Goal: Communication & Community: Share content

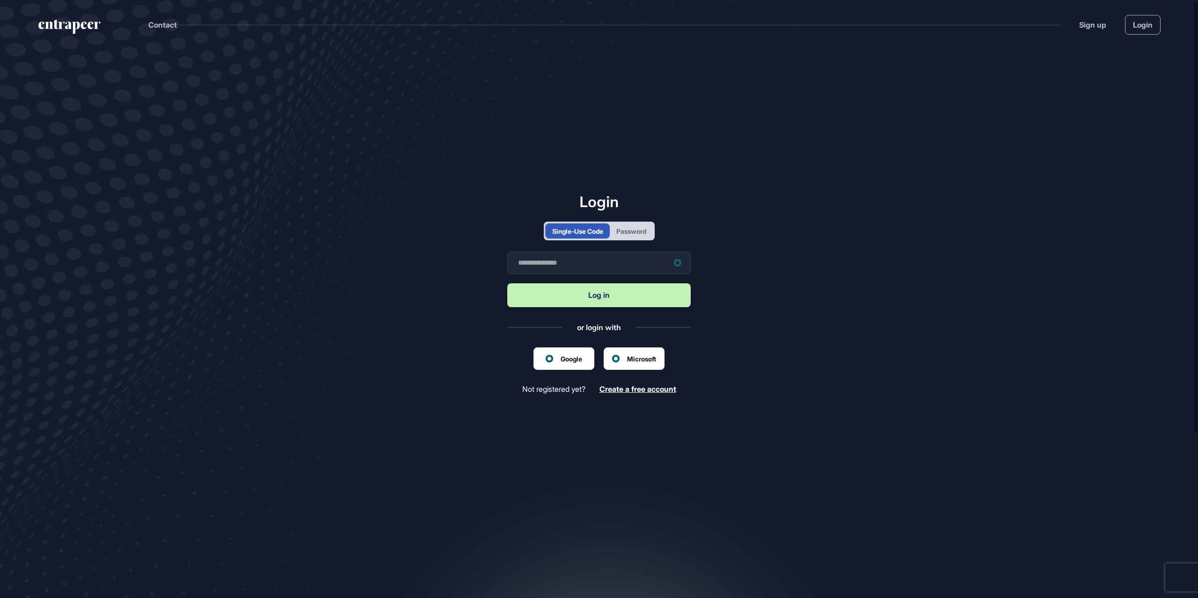
scroll to position [0, 0]
drag, startPoint x: 0, startPoint y: 0, endPoint x: 642, endPoint y: 238, distance: 684.3
click at [642, 240] on div "Single-Use Code Password" at bounding box center [599, 231] width 111 height 19
click at [642, 234] on div "Password" at bounding box center [631, 231] width 30 height 10
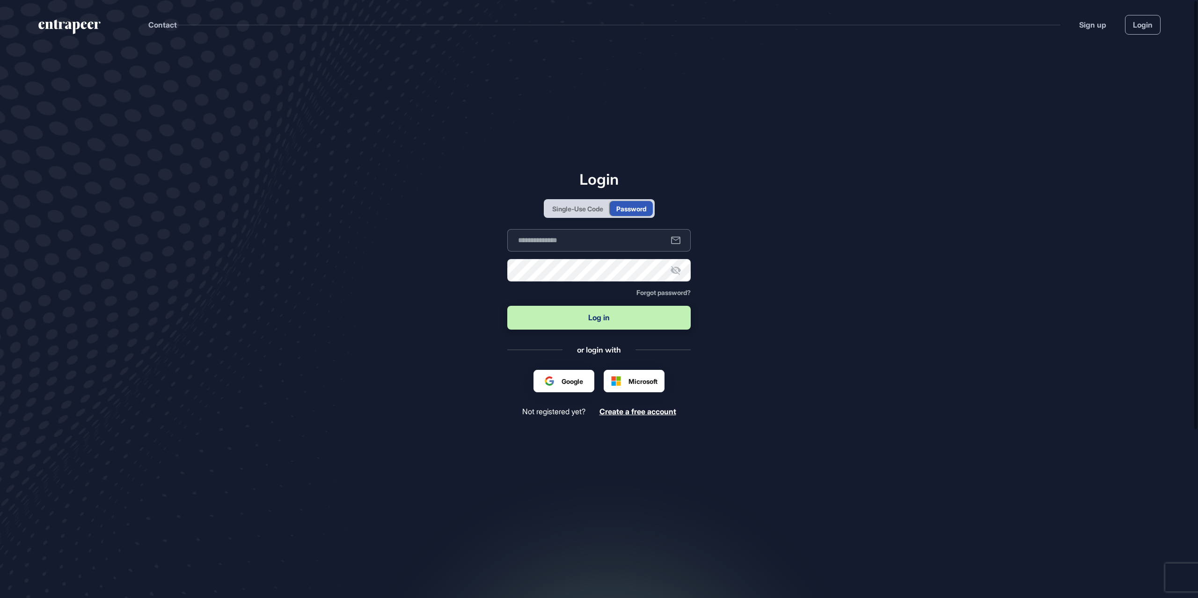
type input "**********"
click at [585, 321] on button "Log in" at bounding box center [598, 318] width 183 height 24
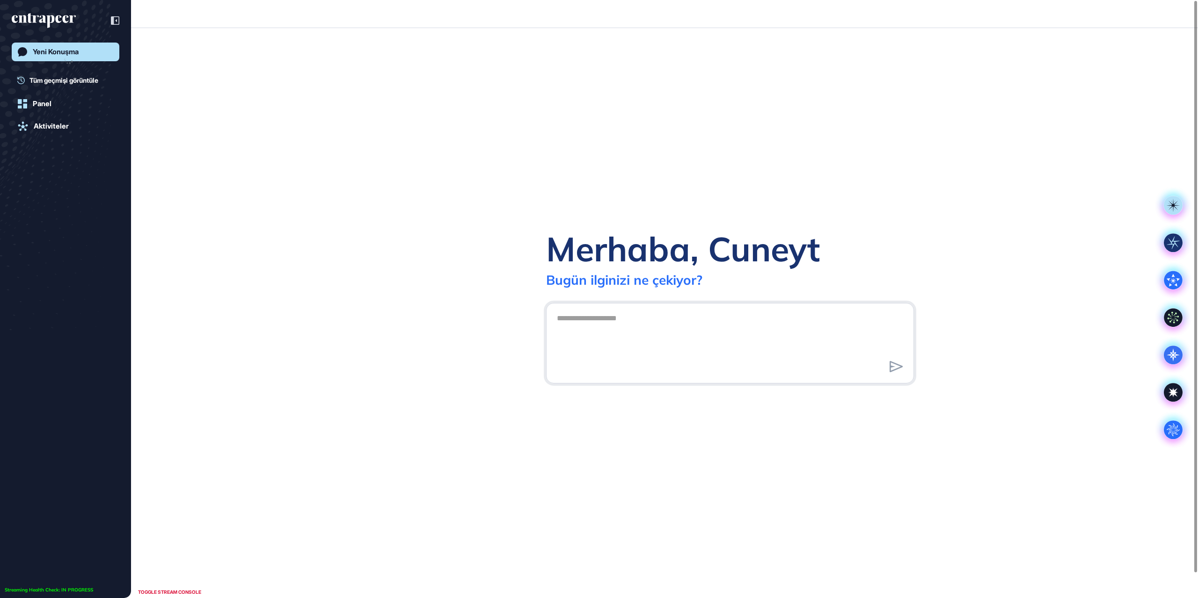
scroll to position [0, 0]
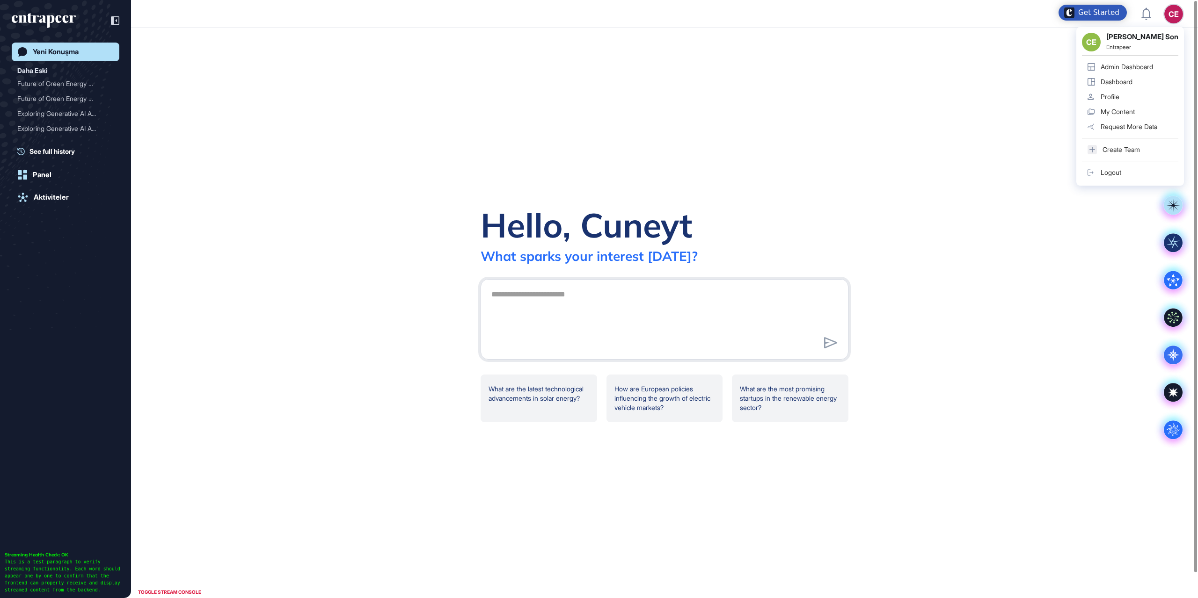
click at [1136, 65] on div "Admin Dashboard" at bounding box center [1127, 66] width 52 height 7
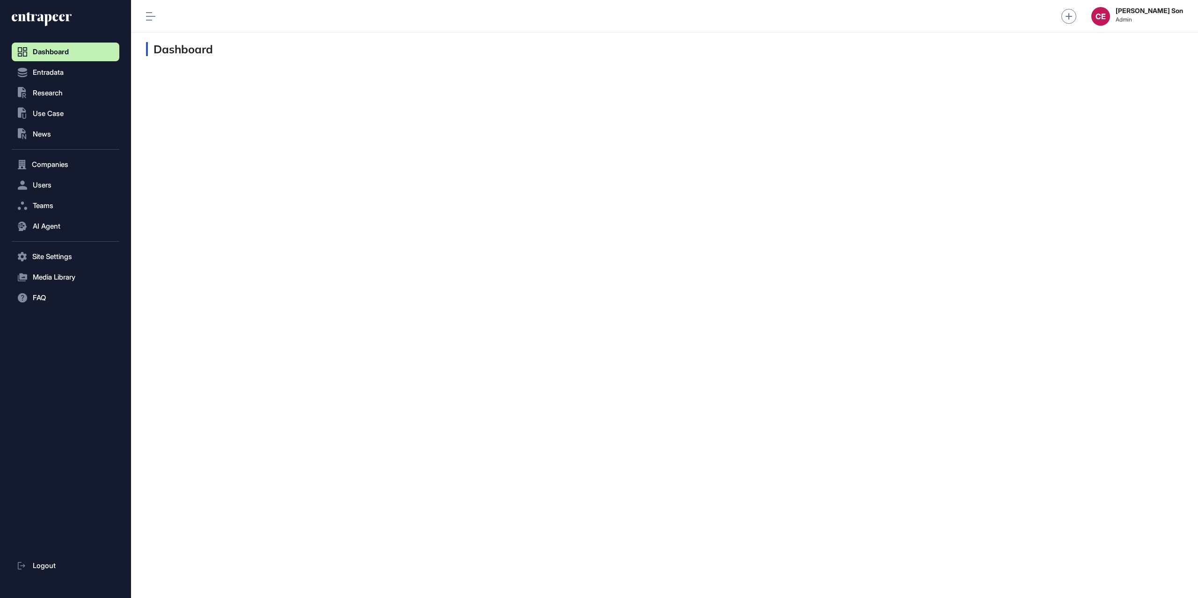
scroll to position [0, 0]
click at [53, 89] on span "Research" at bounding box center [48, 92] width 30 height 7
click at [45, 128] on span "AI Agent Reports" at bounding box center [55, 129] width 50 height 7
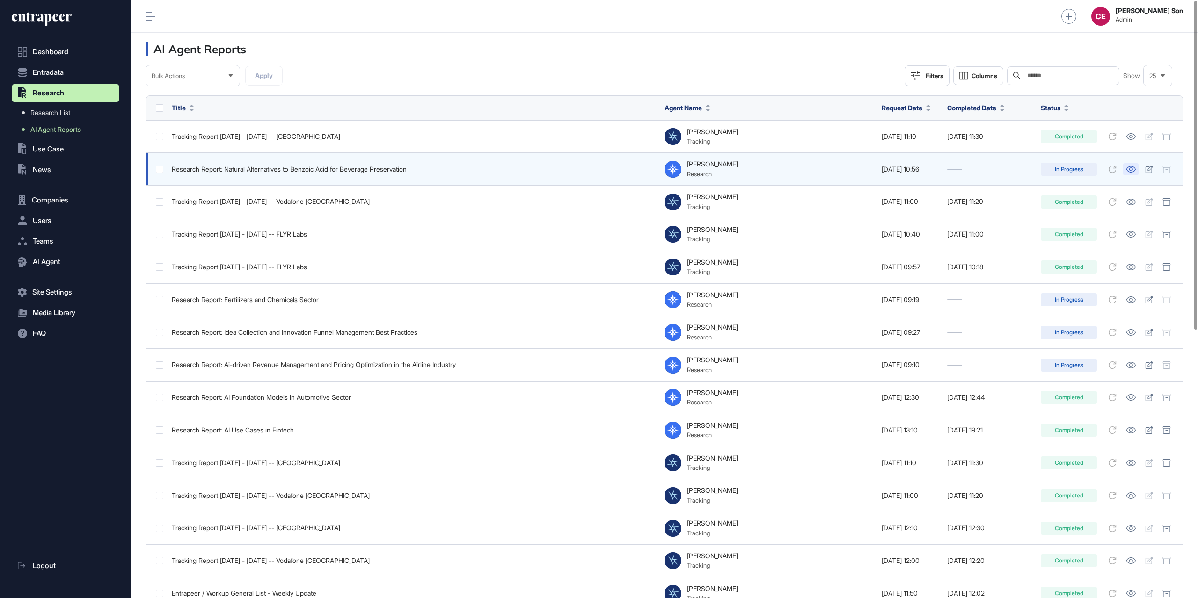
click at [1133, 171] on icon at bounding box center [1131, 169] width 10 height 7
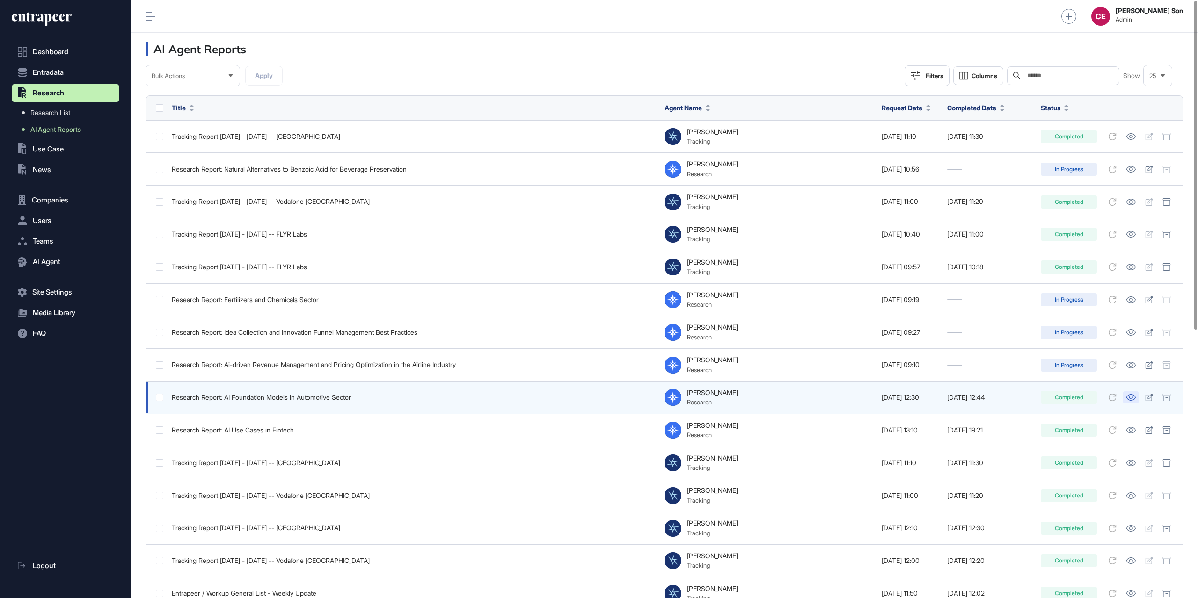
click at [1129, 397] on icon at bounding box center [1131, 397] width 10 height 7
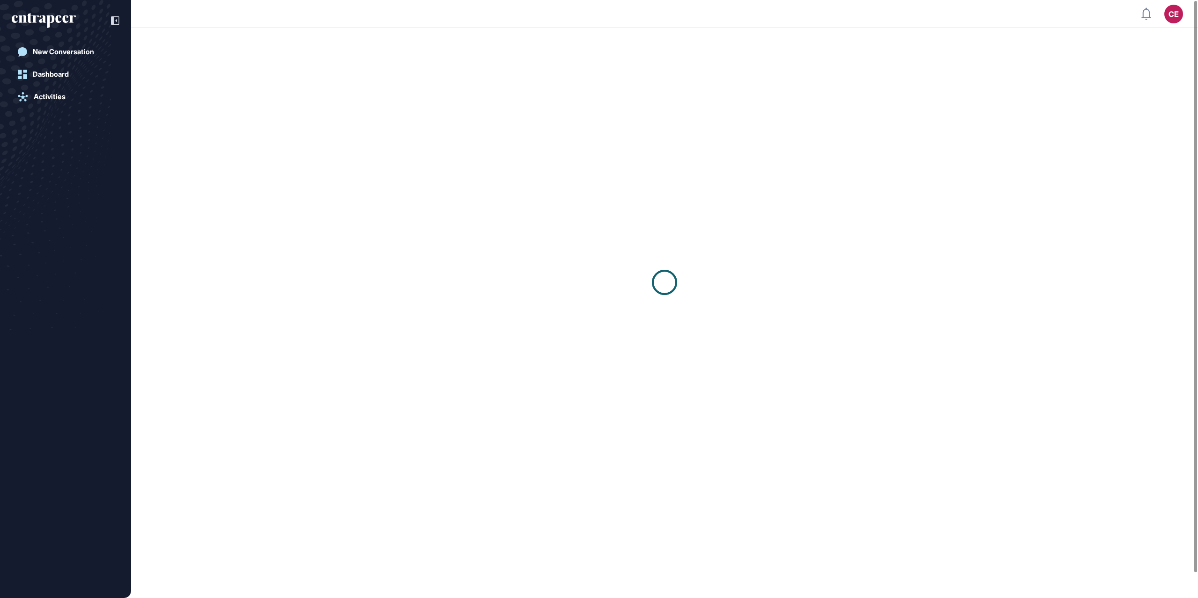
scroll to position [0, 0]
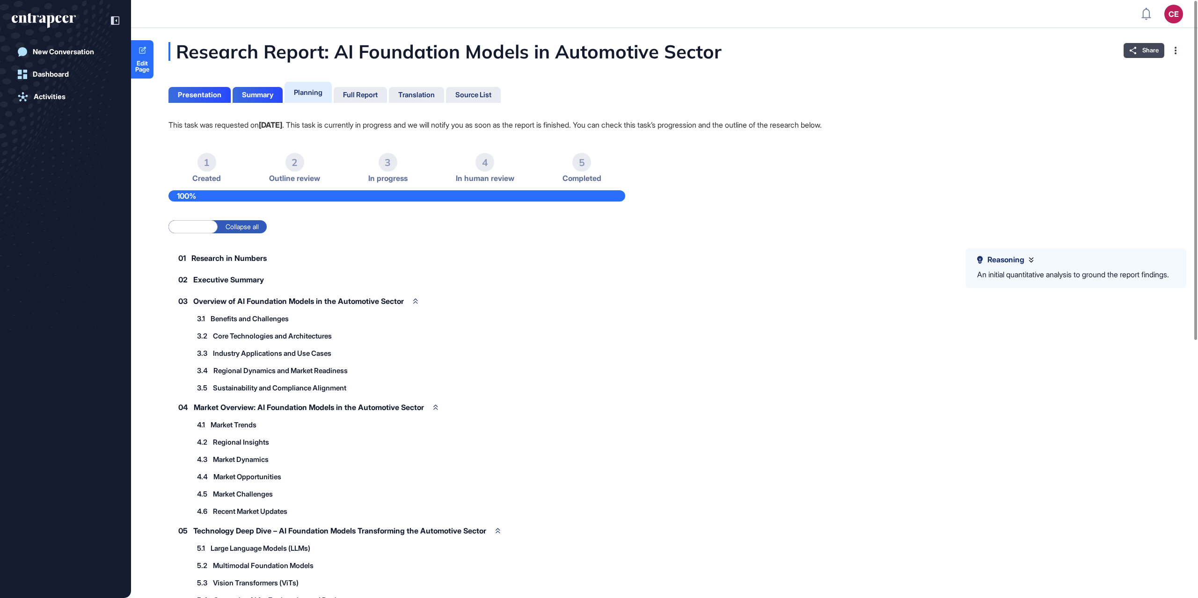
click at [1150, 52] on span "Share" at bounding box center [1150, 50] width 16 height 7
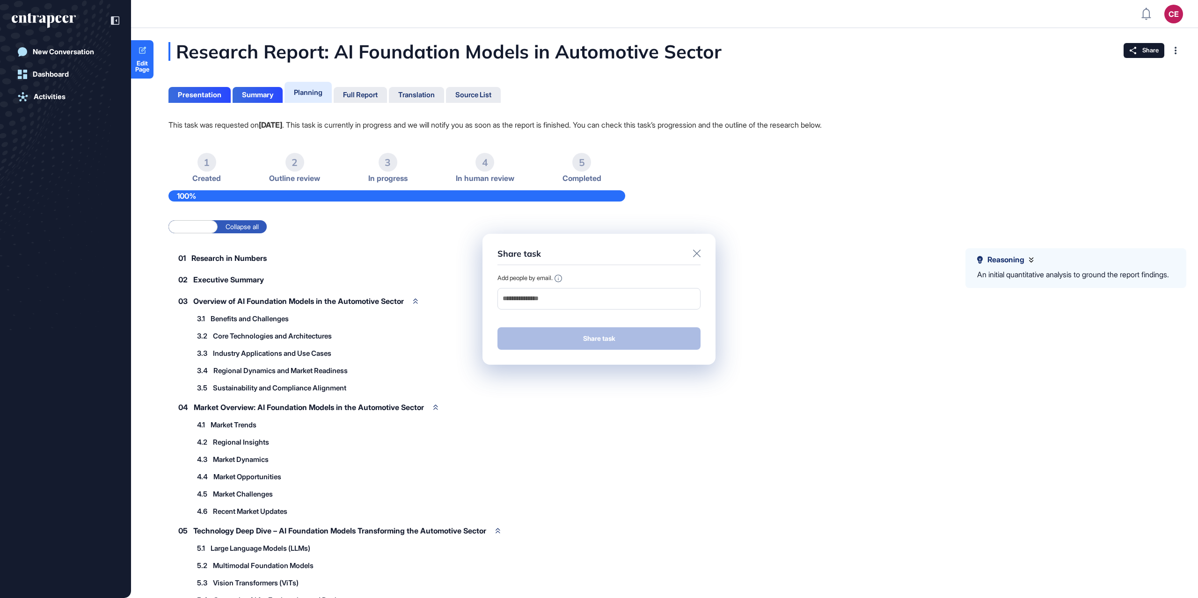
click at [574, 319] on div "Share task Add people by email. Share task" at bounding box center [598, 299] width 233 height 131
click at [658, 66] on div "Share task Add people by email. Share task" at bounding box center [599, 299] width 1198 height 598
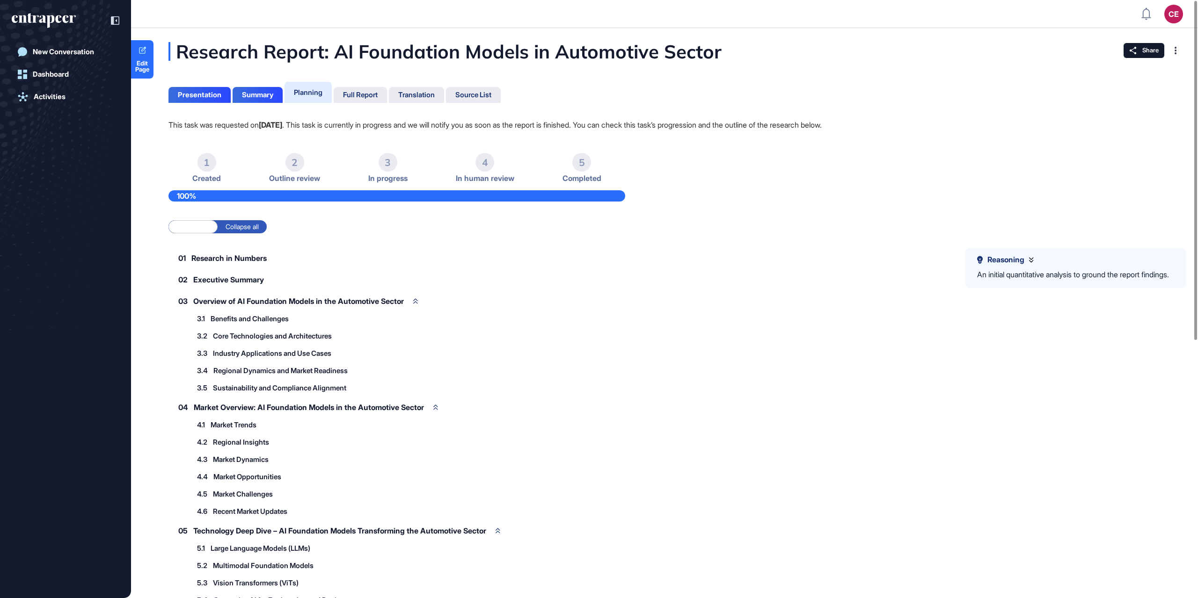
click at [640, 102] on div "Research Report: AI Foundation Models in Automotive Sector Presentation Summary…" at bounding box center [664, 527] width 1067 height 970
click at [1145, 54] on span "Share" at bounding box center [1150, 50] width 16 height 7
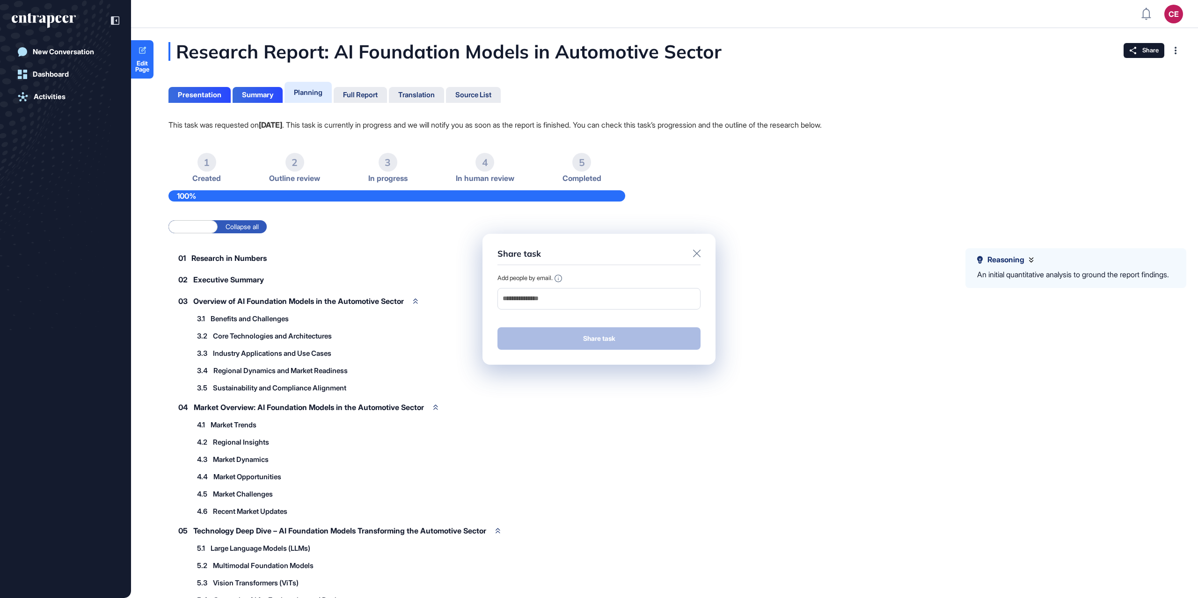
click at [644, 318] on div "Share task Add people by email. Share task" at bounding box center [598, 299] width 233 height 131
click at [677, 320] on div "Share task Add people by email. Share task" at bounding box center [598, 299] width 233 height 131
drag, startPoint x: 678, startPoint y: 318, endPoint x: 679, endPoint y: 325, distance: 7.5
click at [679, 325] on div "Share task Add people by email. Share task" at bounding box center [598, 299] width 233 height 131
click at [679, 321] on div "Share task Add people by email. Share task" at bounding box center [598, 299] width 233 height 131
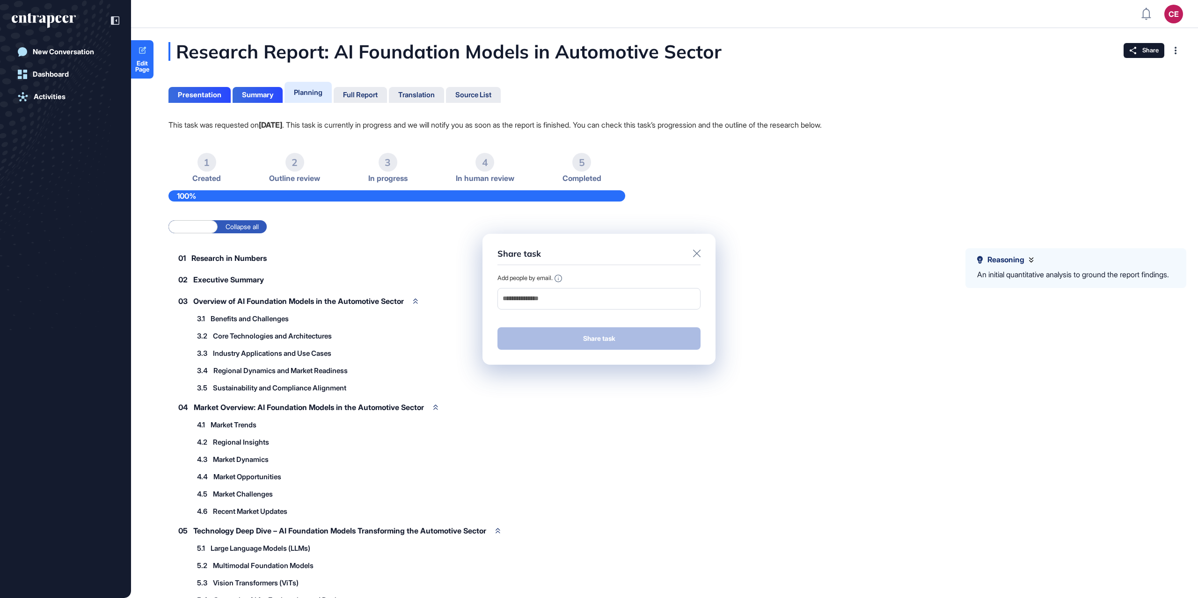
drag, startPoint x: 679, startPoint y: 315, endPoint x: 679, endPoint y: 323, distance: 8.0
click at [679, 323] on div "Share task Add people by email. Share task" at bounding box center [598, 299] width 233 height 131
click at [675, 315] on div "Share task Add people by email. Share task" at bounding box center [598, 299] width 233 height 131
click at [598, 315] on div "Share task Add people by email. Share task" at bounding box center [598, 299] width 233 height 131
click at [597, 316] on div "Share task Add people by email. Share task" at bounding box center [598, 299] width 233 height 131
